Goal: Find specific page/section: Find specific page/section

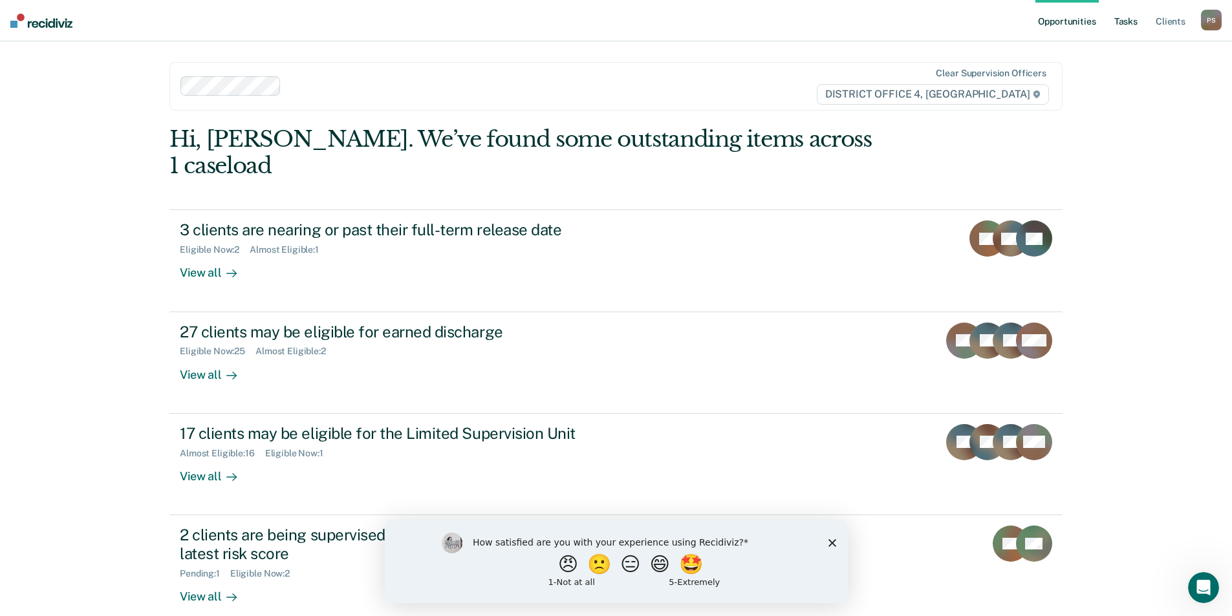
click at [1128, 25] on link "Tasks" at bounding box center [1126, 20] width 28 height 41
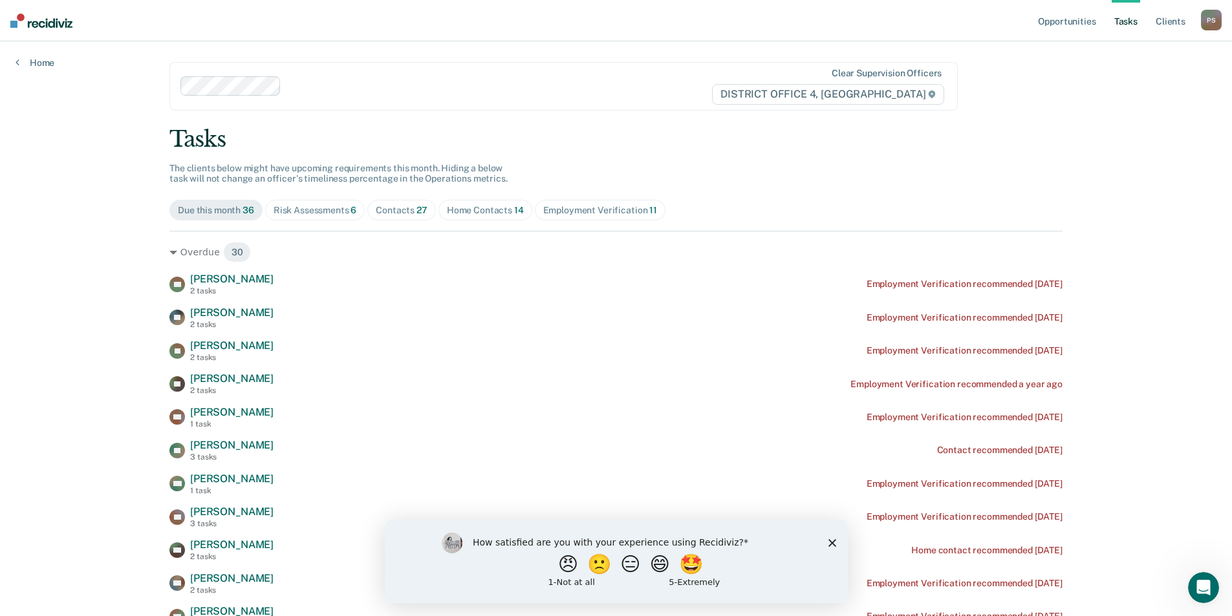
click at [323, 209] on div "Risk Assessments 6" at bounding box center [315, 210] width 83 height 11
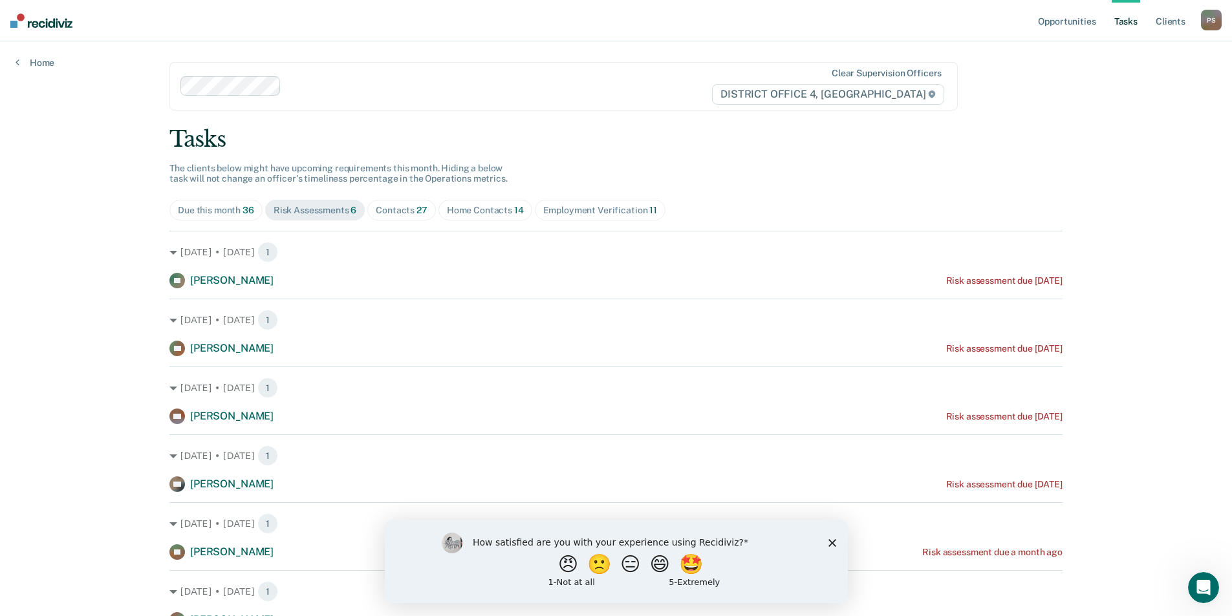
click at [378, 214] on div "Contacts 27" at bounding box center [402, 210] width 52 height 11
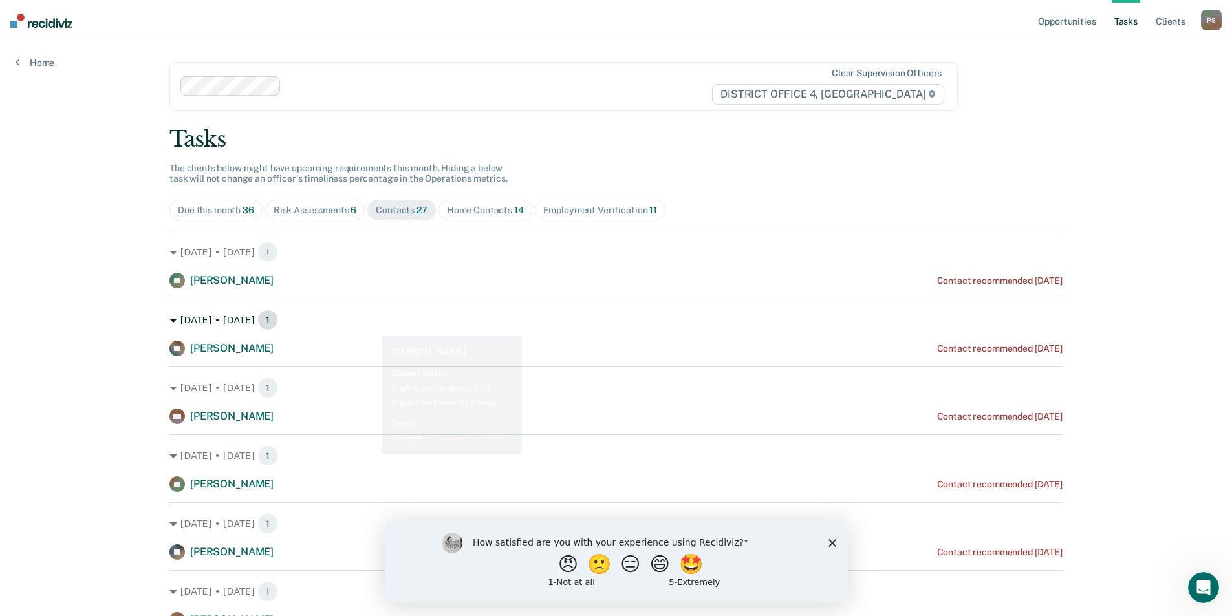
scroll to position [65, 0]
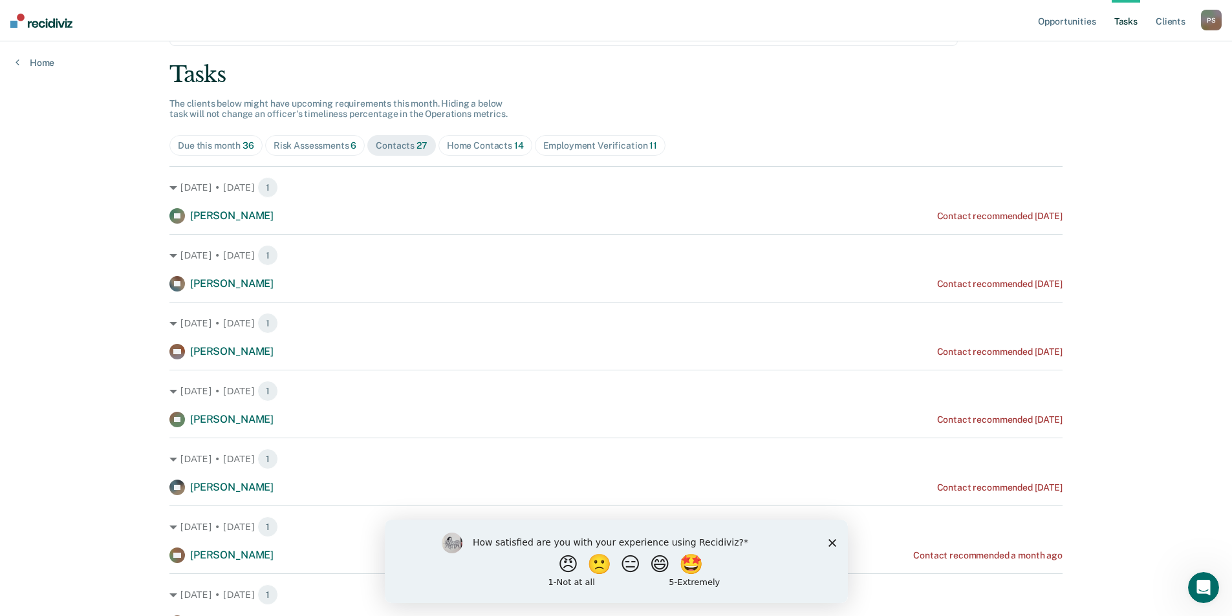
click at [831, 540] on icon "Close survey" at bounding box center [832, 543] width 8 height 8
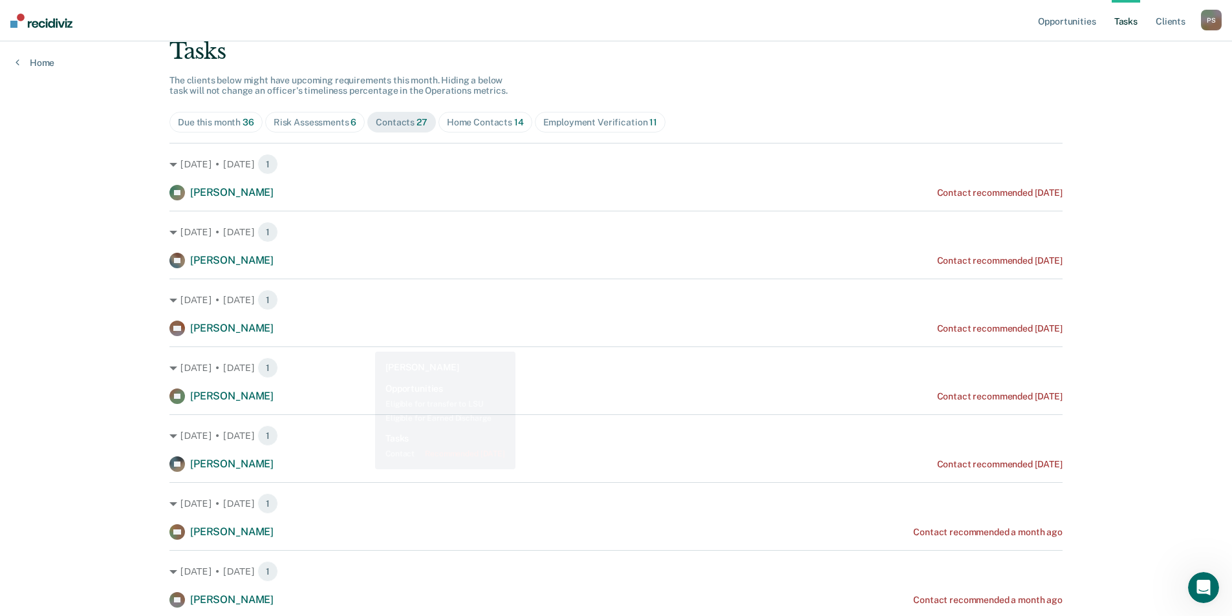
scroll to position [0, 0]
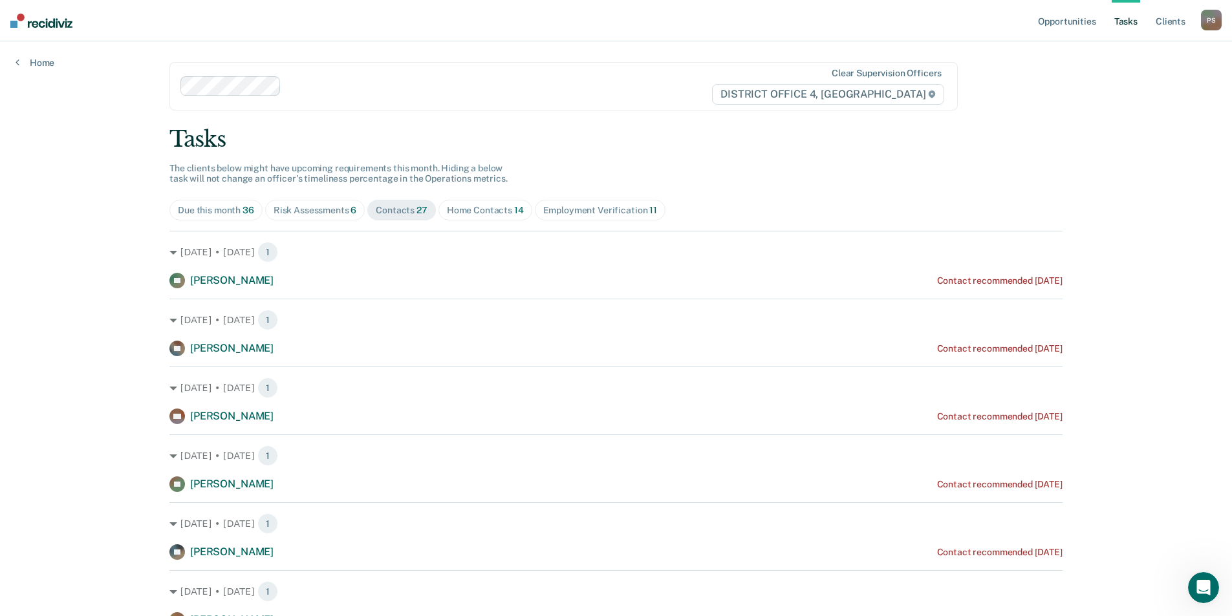
click at [468, 212] on div "Home Contacts 14" at bounding box center [485, 210] width 77 height 11
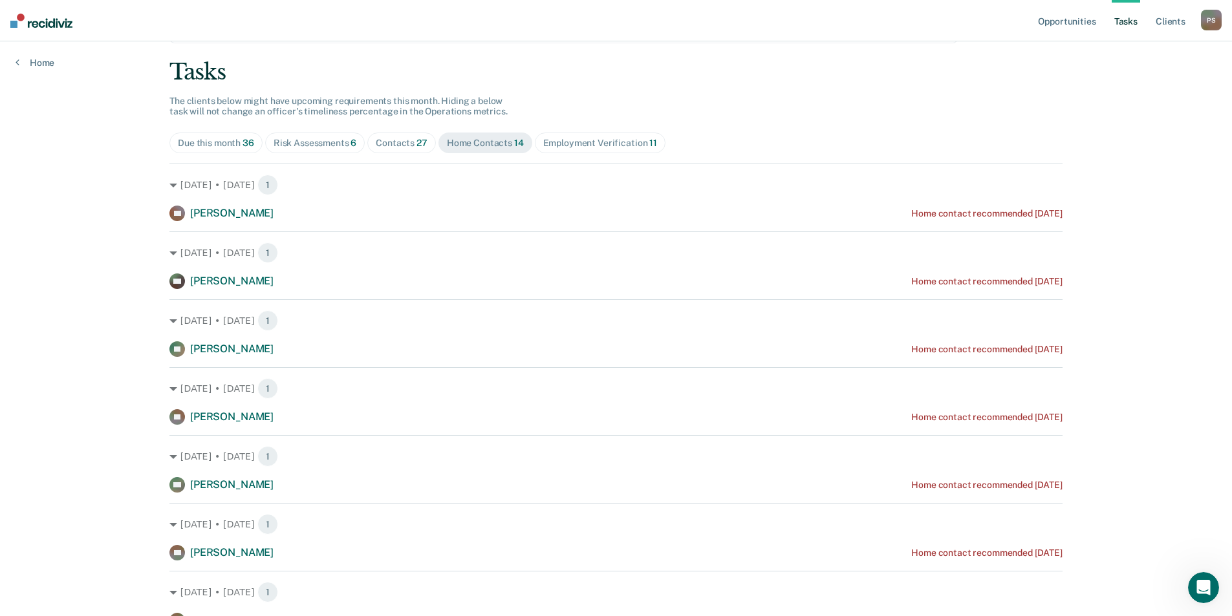
scroll to position [129, 0]
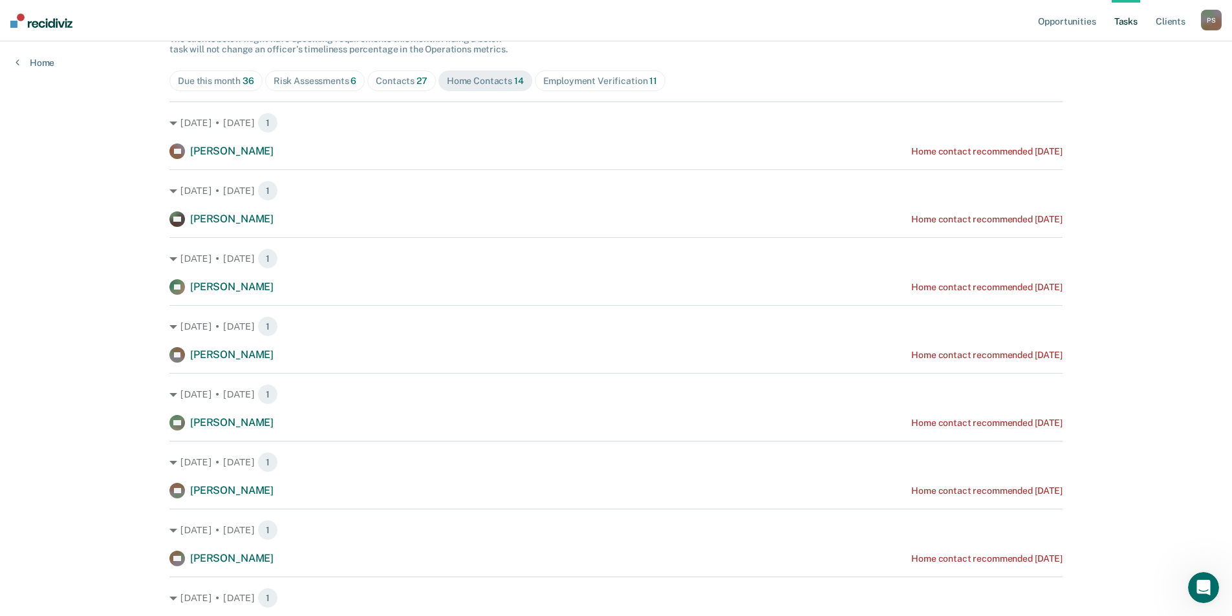
click at [632, 80] on div "Employment Verification 11" at bounding box center [600, 81] width 114 height 11
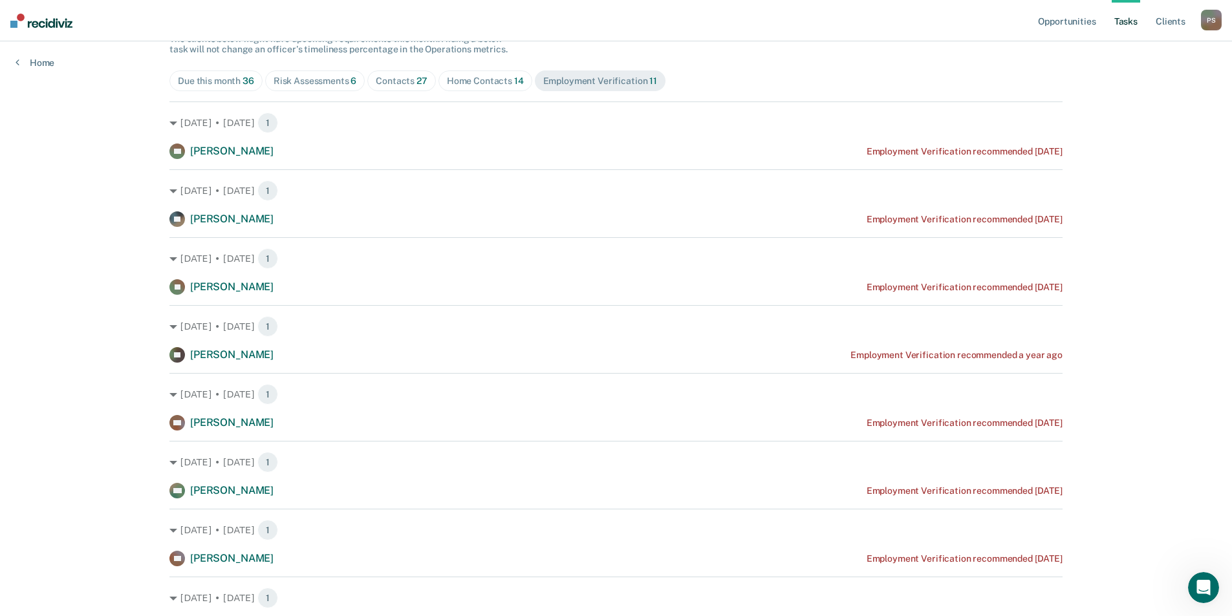
click at [503, 91] on span "Home Contacts 14" at bounding box center [485, 80] width 94 height 21
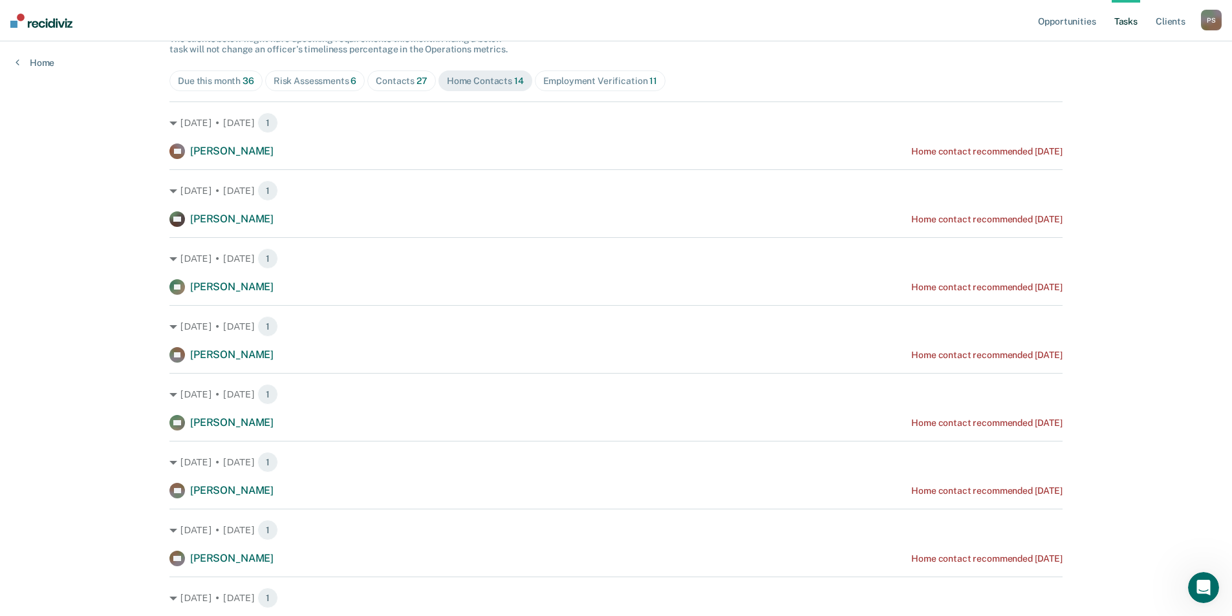
click at [413, 73] on span "Contacts 27" at bounding box center [401, 80] width 69 height 21
click at [471, 80] on div "Home Contacts 14" at bounding box center [485, 81] width 77 height 11
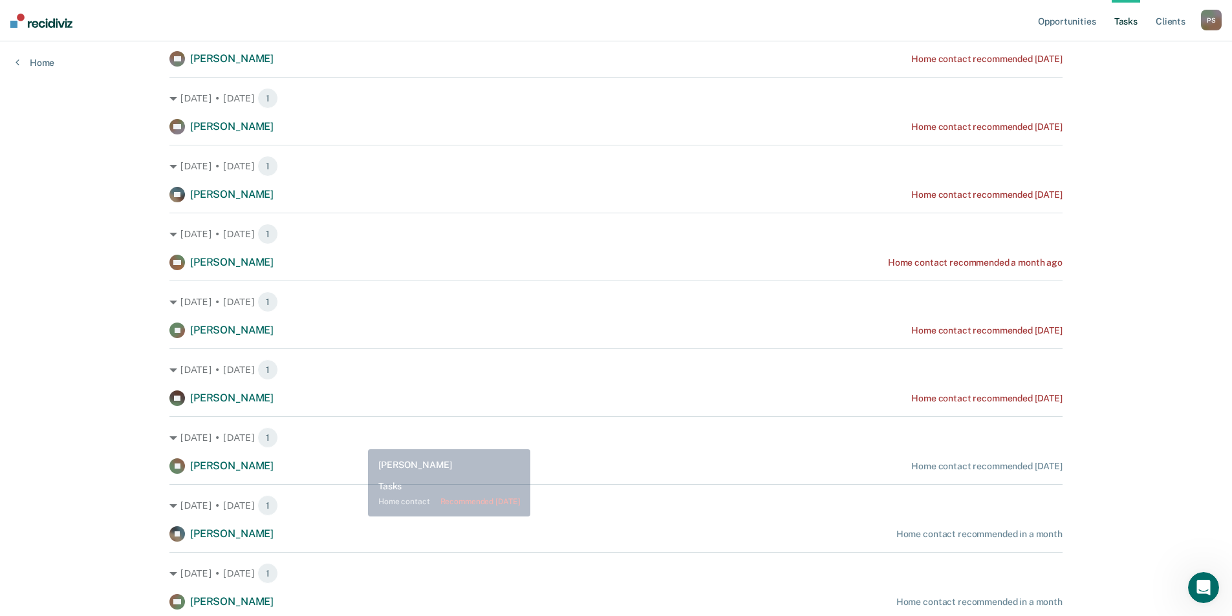
scroll to position [607, 0]
